Goal: Transaction & Acquisition: Subscribe to service/newsletter

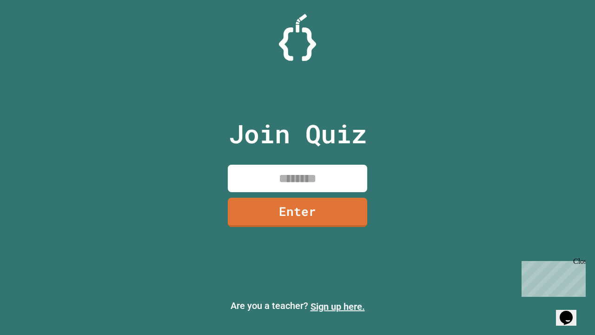
click at [337, 306] on link "Sign up here." at bounding box center [337, 306] width 54 height 11
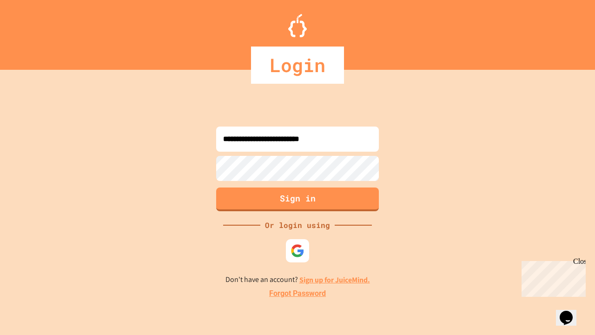
type input "**********"
